Goal: Task Accomplishment & Management: Complete application form

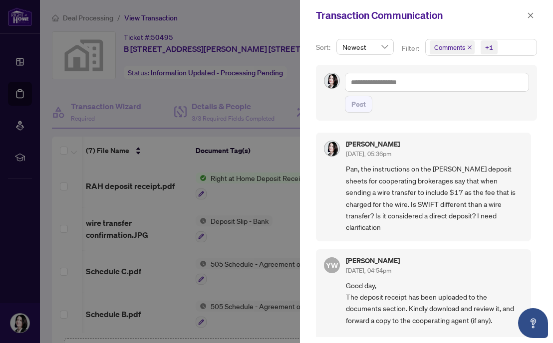
scroll to position [0, 3]
click at [27, 57] on div at bounding box center [276, 171] width 553 height 343
click at [15, 8] on div at bounding box center [276, 171] width 553 height 343
click at [528, 14] on icon "close" at bounding box center [530, 15] width 7 height 7
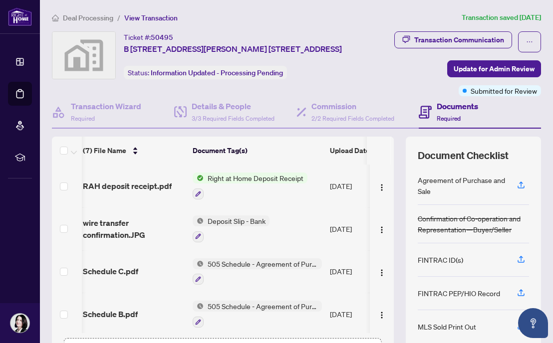
click at [95, 18] on span "Deal Processing" at bounding box center [88, 17] width 50 height 9
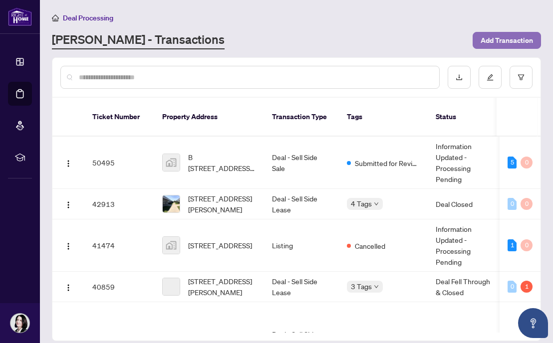
click at [501, 38] on span "Add Transaction" at bounding box center [506, 40] width 52 height 16
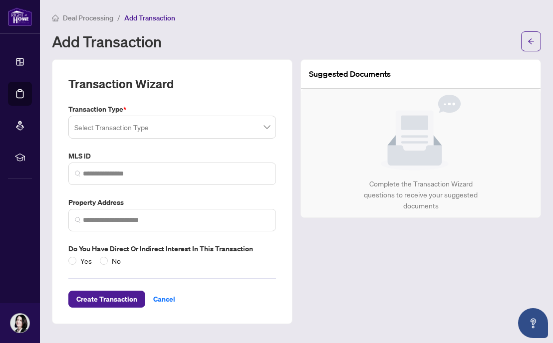
click at [146, 132] on input "search" at bounding box center [167, 129] width 187 height 22
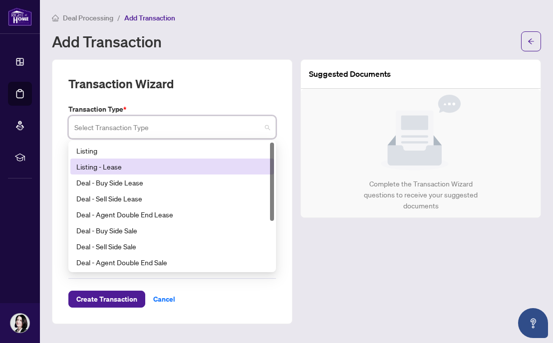
click at [114, 166] on div "Listing - Lease" at bounding box center [172, 166] width 192 height 11
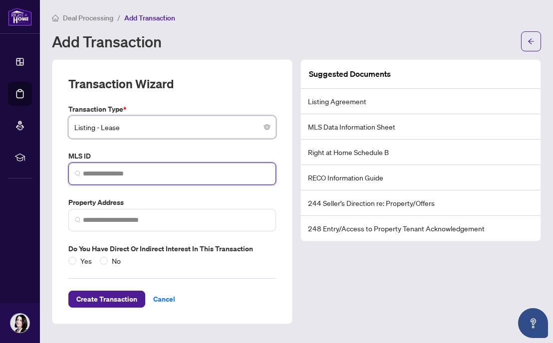
click at [93, 172] on input "search" at bounding box center [176, 174] width 187 height 10
paste input "*********"
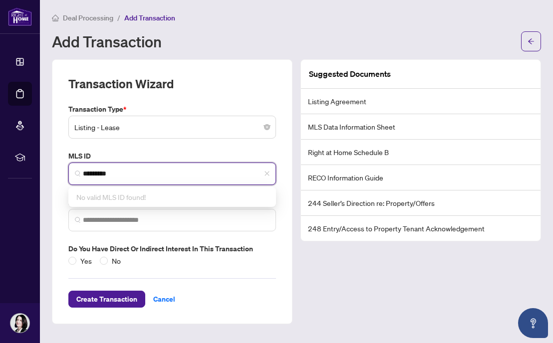
type input "*********"
click at [158, 148] on div "Transaction Type * Listing - Lease 13 14 15 Listing Listing - Lease Deal - Buy …" at bounding box center [171, 185] width 215 height 163
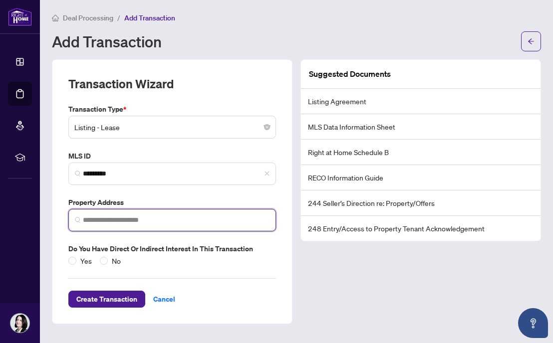
click at [111, 219] on input "search" at bounding box center [176, 220] width 187 height 10
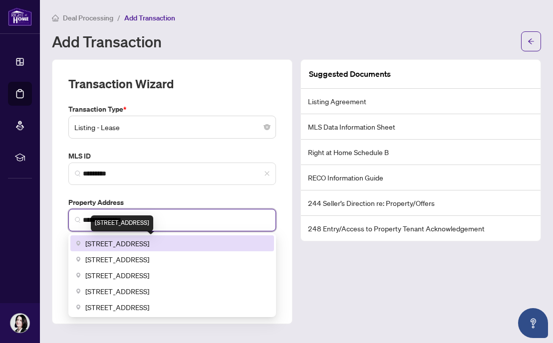
click at [129, 240] on span "[STREET_ADDRESS]" at bounding box center [117, 243] width 64 height 11
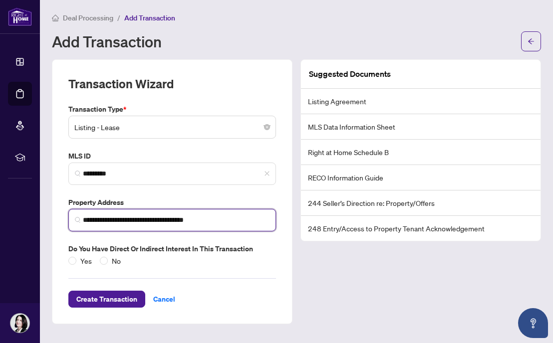
click at [171, 219] on input "**********" at bounding box center [176, 220] width 187 height 10
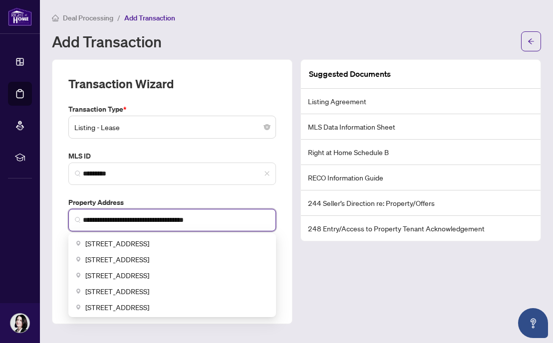
drag, startPoint x: 174, startPoint y: 220, endPoint x: 133, endPoint y: 221, distance: 40.9
click at [133, 221] on input "**********" at bounding box center [176, 220] width 187 height 10
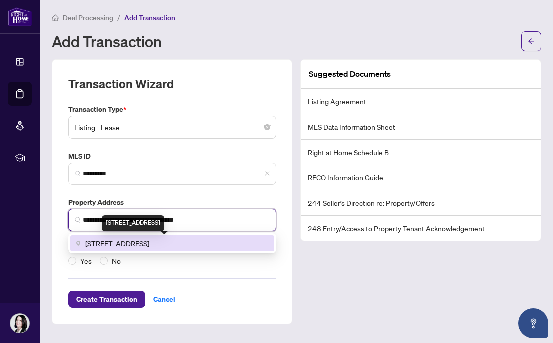
click at [149, 243] on span "[STREET_ADDRESS]" at bounding box center [117, 243] width 64 height 11
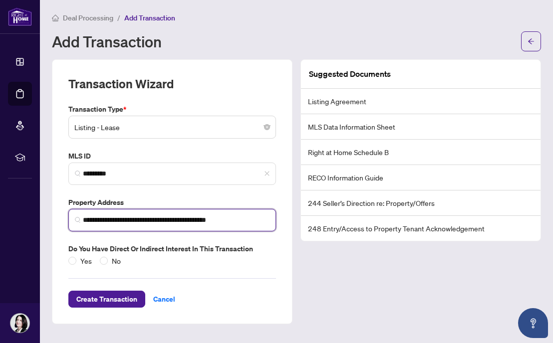
click at [253, 132] on span "Listing - Lease" at bounding box center [172, 127] width 196 height 19
type input "**********"
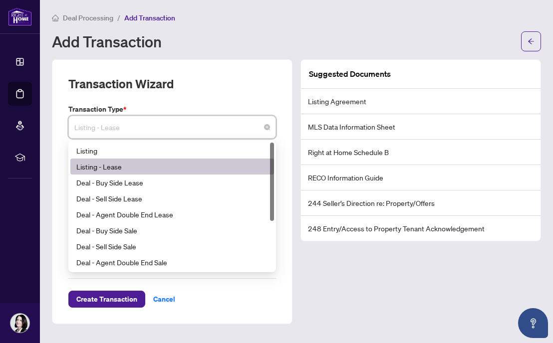
click at [101, 164] on div "Listing - Lease" at bounding box center [172, 166] width 192 height 11
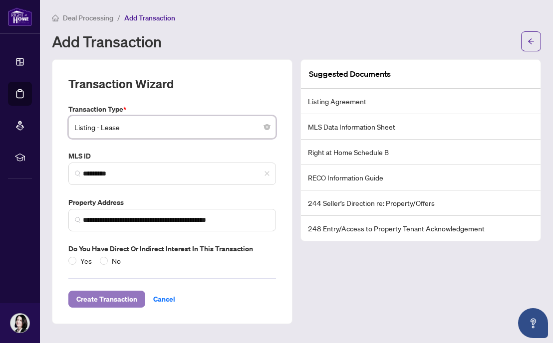
click at [105, 298] on span "Create Transaction" at bounding box center [106, 299] width 61 height 16
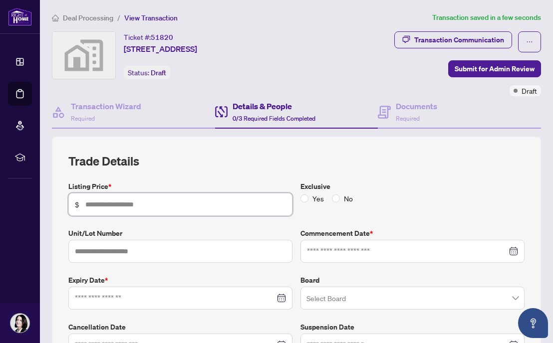
click at [98, 206] on input "text" at bounding box center [185, 204] width 200 height 11
type input "*****"
click at [401, 254] on input at bounding box center [407, 251] width 200 height 11
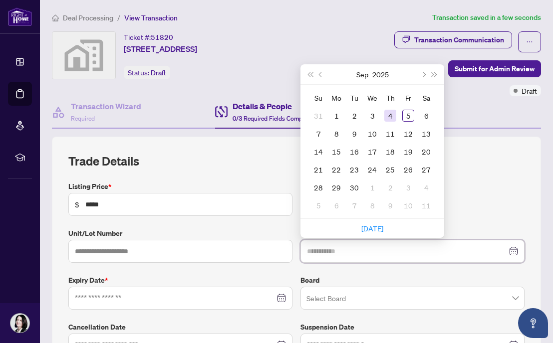
type input "**********"
click at [393, 117] on div "4" at bounding box center [390, 116] width 12 height 12
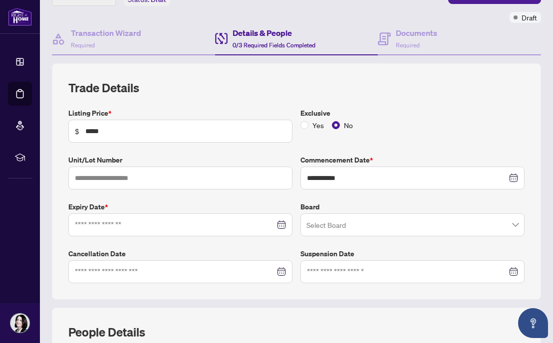
scroll to position [75, 0]
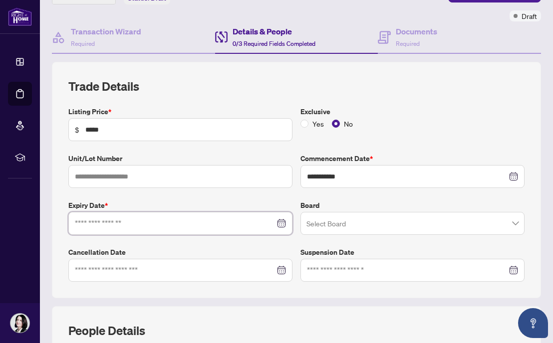
click at [263, 221] on input at bounding box center [175, 223] width 200 height 11
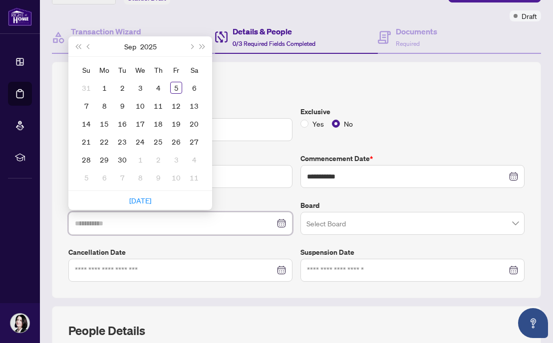
type input "**********"
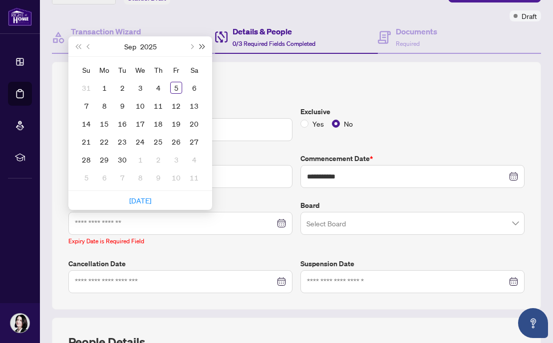
click at [200, 46] on span "Next year (Control + right)" at bounding box center [202, 46] width 5 height 5
click at [189, 46] on button "Next month (PageDown)" at bounding box center [191, 46] width 11 height 20
click at [77, 44] on span "Last year (Control + left)" at bounding box center [77, 46] width 5 height 5
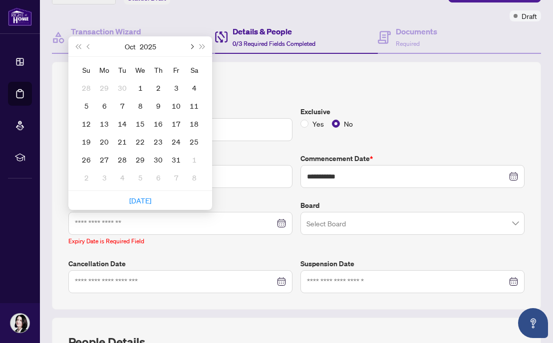
click at [192, 45] on span "Next month (PageDown)" at bounding box center [191, 46] width 5 height 5
type input "**********"
click at [141, 103] on div "7" at bounding box center [140, 106] width 12 height 12
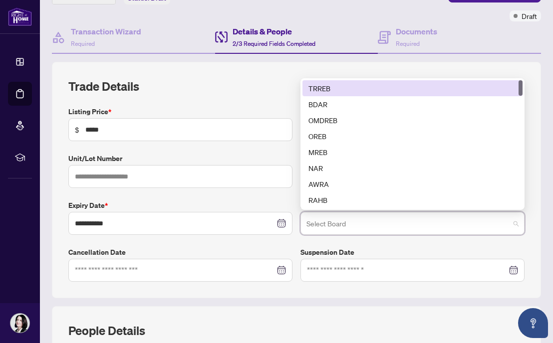
click at [424, 225] on input "search" at bounding box center [407, 225] width 203 height 22
click at [334, 84] on div "TRREB" at bounding box center [412, 88] width 208 height 11
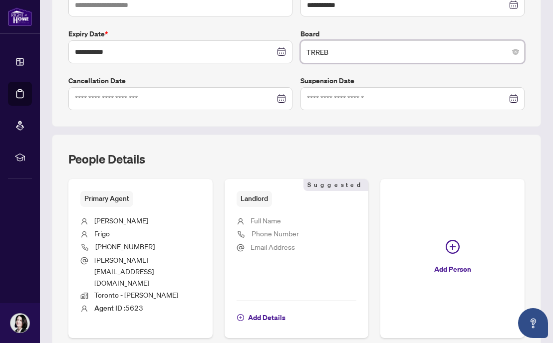
scroll to position [272, 0]
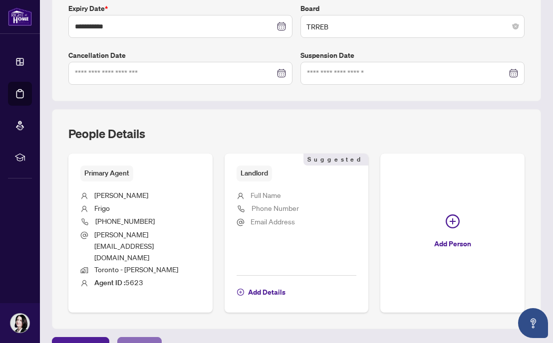
click at [132, 338] on span "Next Tab" at bounding box center [139, 346] width 28 height 16
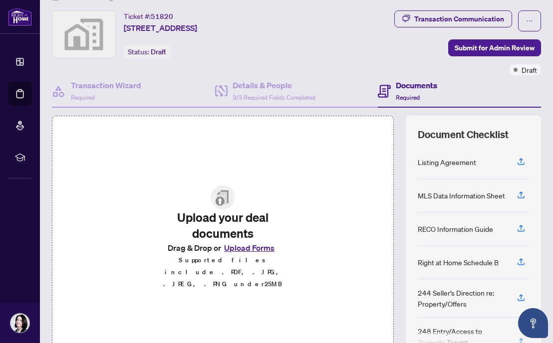
scroll to position [23, 0]
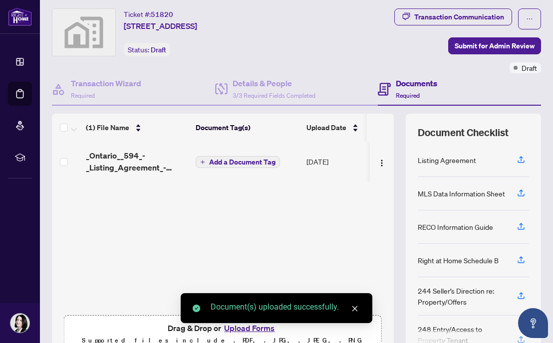
click at [203, 160] on icon "plus" at bounding box center [202, 162] width 5 height 5
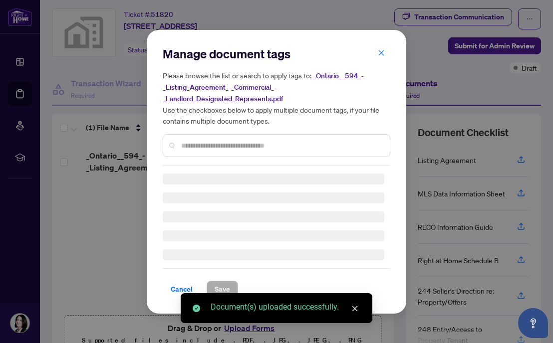
click at [188, 143] on div "Manage document tags Please browse the list or search to apply tags to: _Ontari…" at bounding box center [276, 106] width 227 height 120
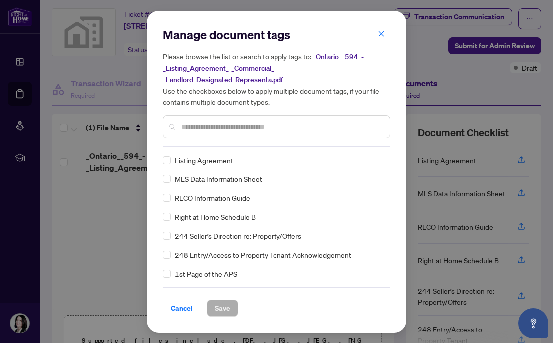
click at [190, 123] on input "text" at bounding box center [281, 126] width 200 height 11
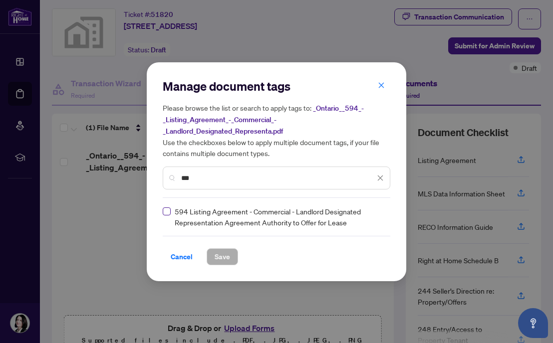
type input "***"
click at [220, 255] on span "Save" at bounding box center [221, 257] width 15 height 16
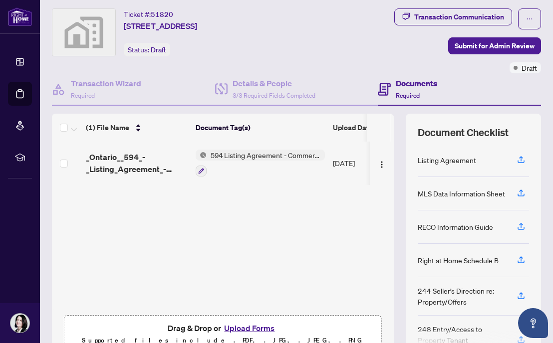
scroll to position [74, 0]
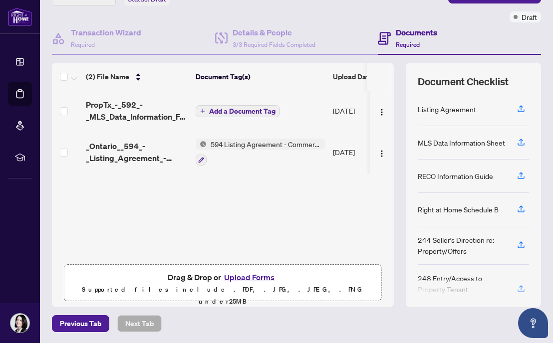
click at [202, 111] on icon "plus" at bounding box center [202, 111] width 4 height 0
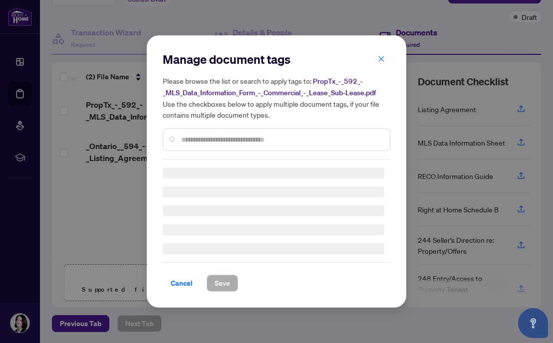
click at [188, 140] on div "Manage document tags Please browse the list or search to apply tags to: PropTx_…" at bounding box center [276, 105] width 227 height 108
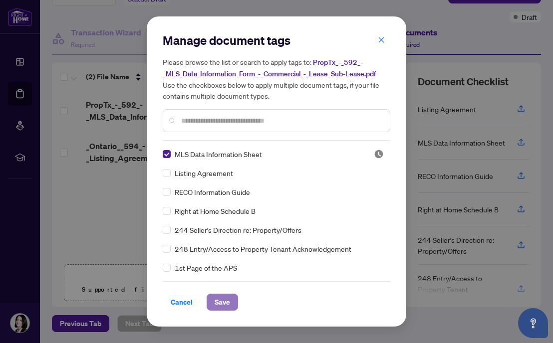
click at [223, 299] on span "Save" at bounding box center [221, 302] width 15 height 16
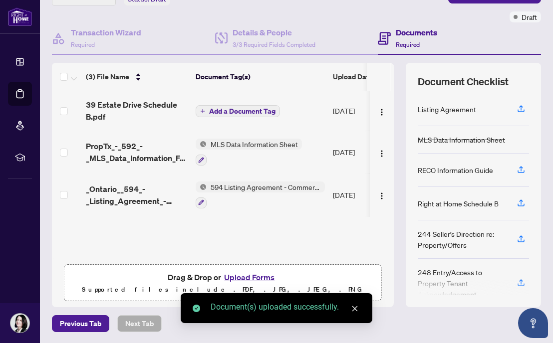
click at [202, 111] on icon "plus" at bounding box center [202, 111] width 4 height 0
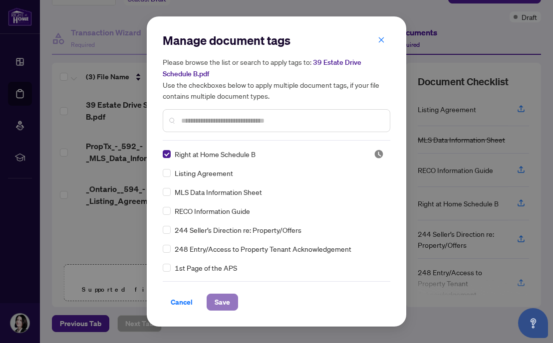
click at [224, 303] on span "Save" at bounding box center [221, 302] width 15 height 16
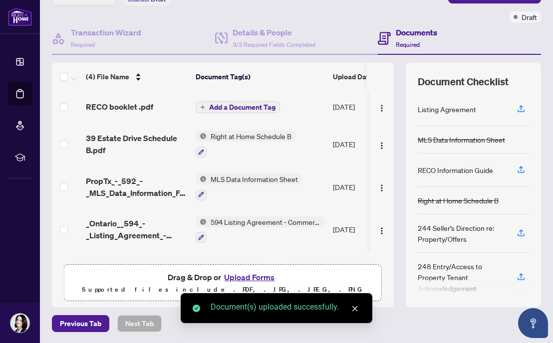
click at [202, 102] on button "Add a Document Tag" at bounding box center [238, 107] width 84 height 12
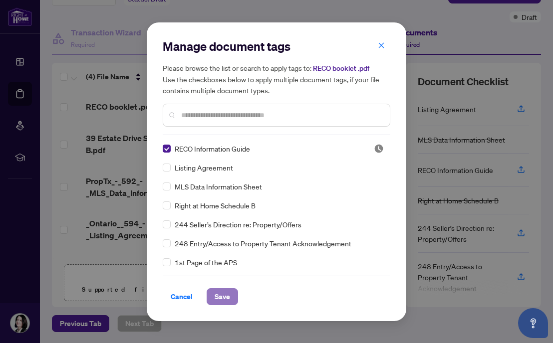
click at [219, 296] on span "Save" at bounding box center [221, 297] width 15 height 16
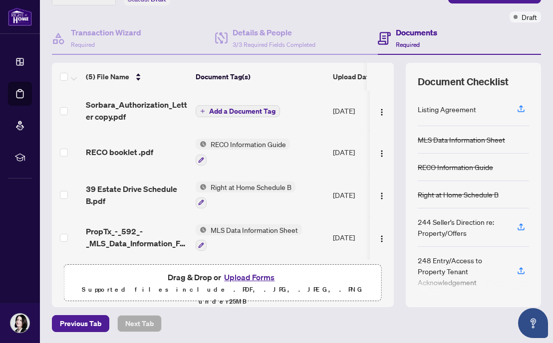
click at [202, 109] on icon "plus" at bounding box center [202, 111] width 0 height 4
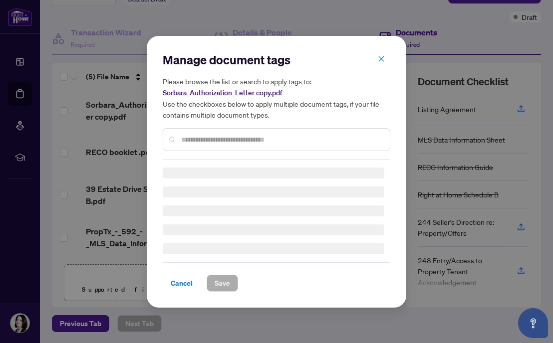
click at [190, 138] on div "Manage document tags Please browse the list or search to apply tags to: Sorbara…" at bounding box center [276, 106] width 227 height 108
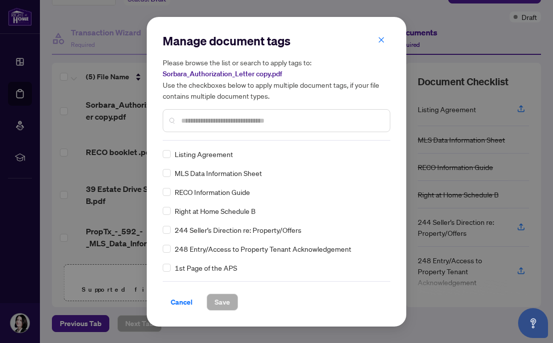
click at [192, 122] on input "text" at bounding box center [281, 120] width 200 height 11
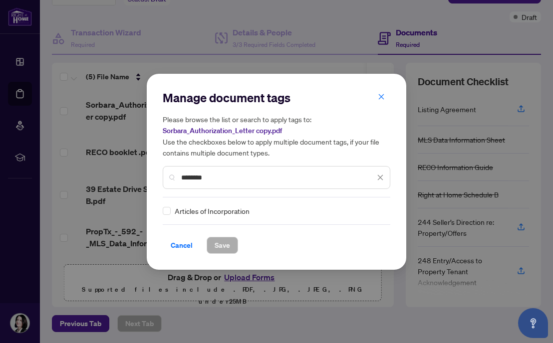
type input "********"
click at [220, 244] on span "Save" at bounding box center [221, 245] width 15 height 16
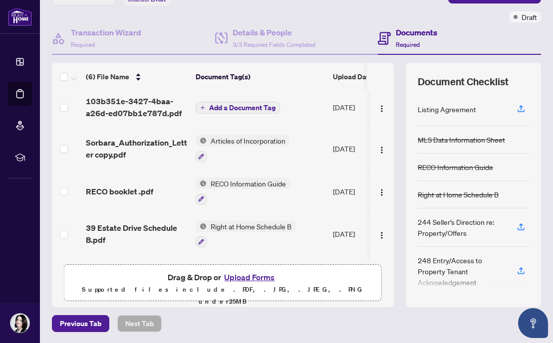
scroll to position [0, 0]
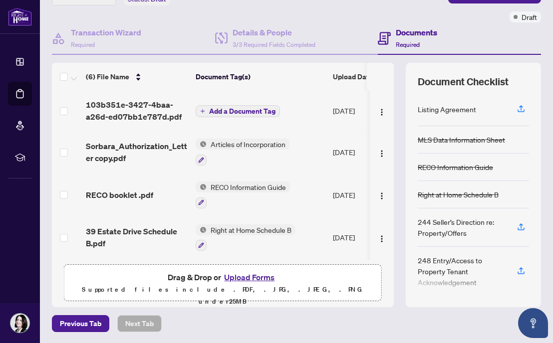
click at [202, 109] on icon "plus" at bounding box center [202, 111] width 5 height 5
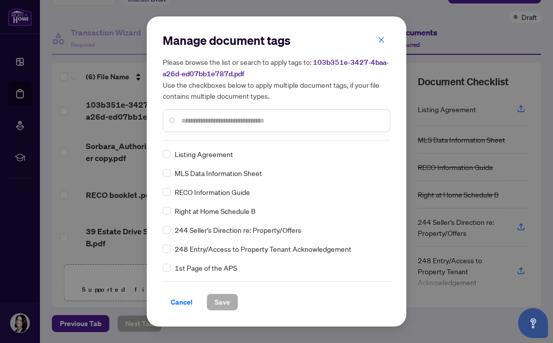
click at [192, 140] on div "Manage document tags Please browse the list or search to apply tags to: 103b351…" at bounding box center [276, 86] width 227 height 108
click at [193, 117] on input "text" at bounding box center [281, 120] width 200 height 11
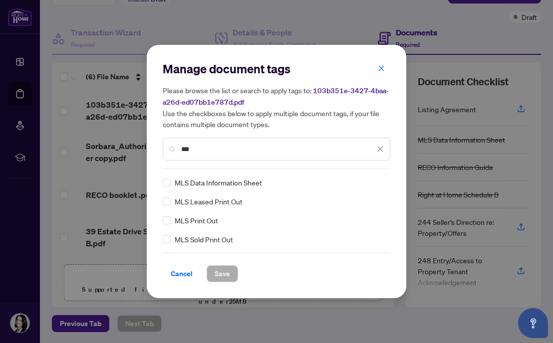
type input "***"
click at [219, 274] on span "Save" at bounding box center [221, 274] width 15 height 16
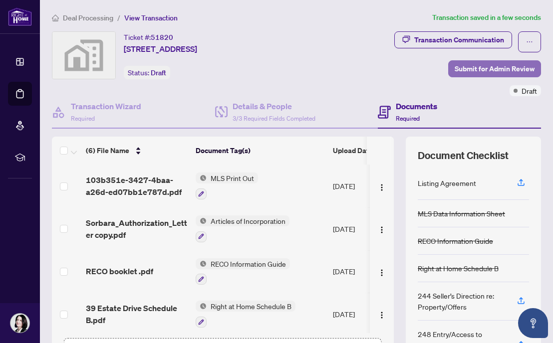
click at [492, 67] on span "Submit for Admin Review" at bounding box center [494, 69] width 80 height 16
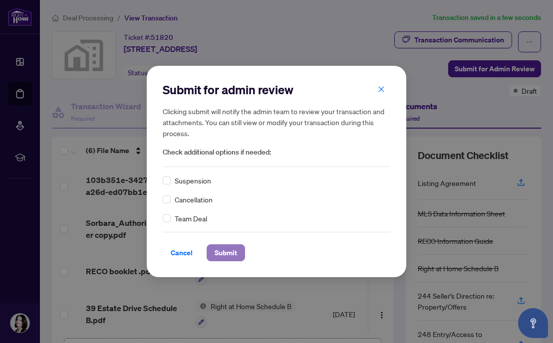
click at [224, 252] on span "Submit" at bounding box center [225, 253] width 22 height 16
